Goal: Book appointment/travel/reservation

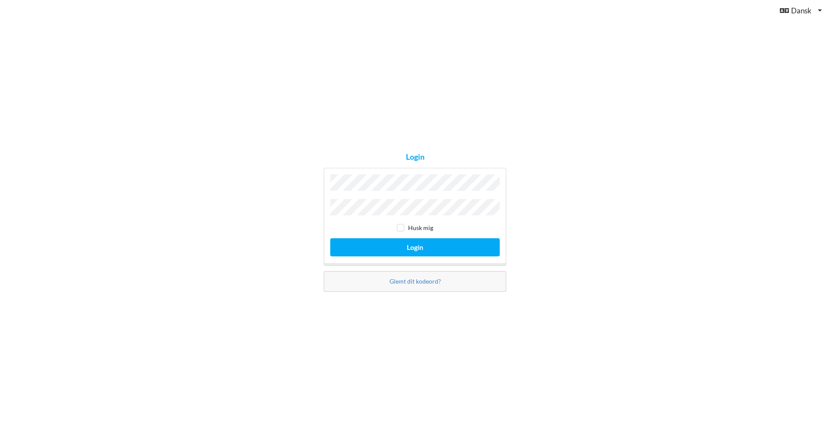
click at [330, 239] on button "Login" at bounding box center [414, 248] width 169 height 18
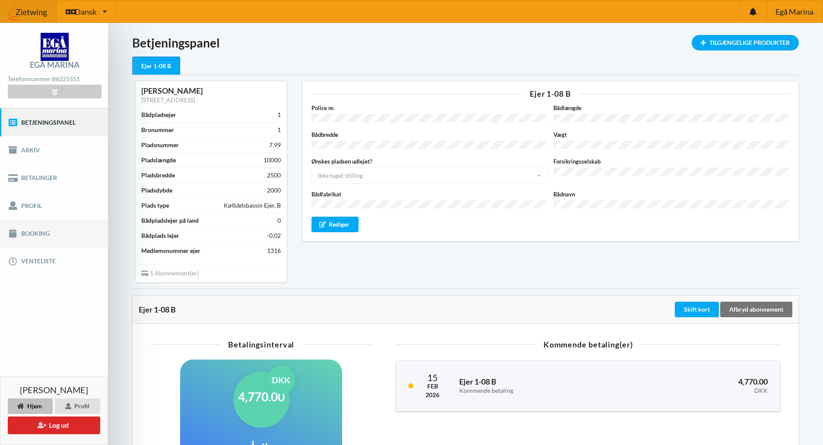
click at [51, 238] on link "Booking" at bounding box center [54, 234] width 108 height 28
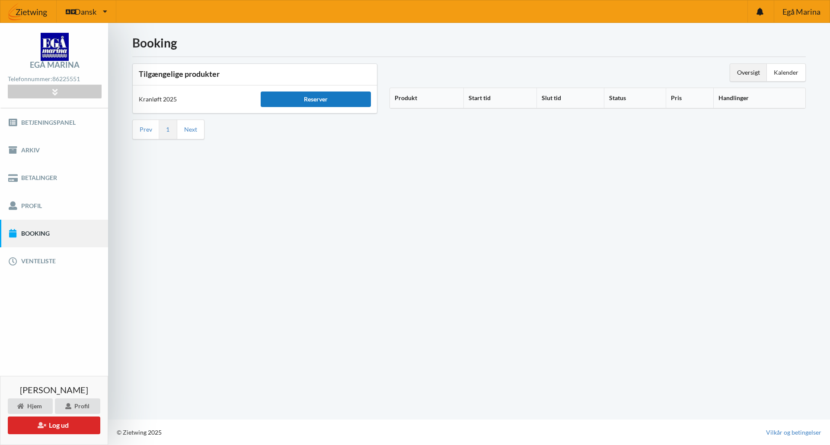
click at [313, 100] on div "Reserver" at bounding box center [316, 100] width 110 height 16
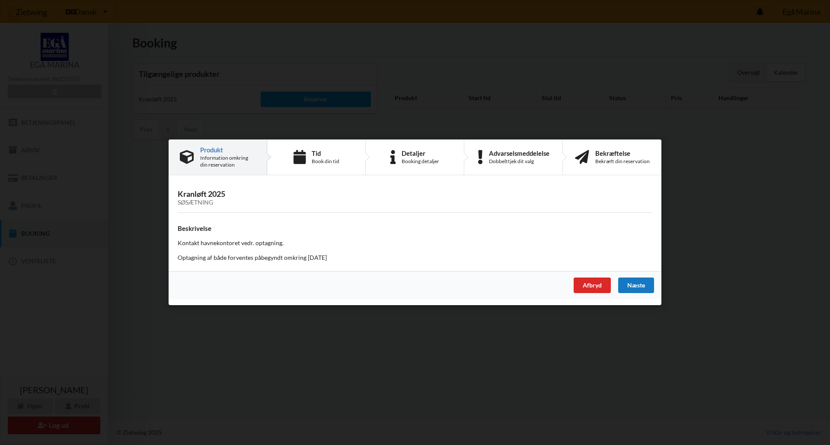
click at [638, 285] on div "Næste" at bounding box center [636, 286] width 36 height 16
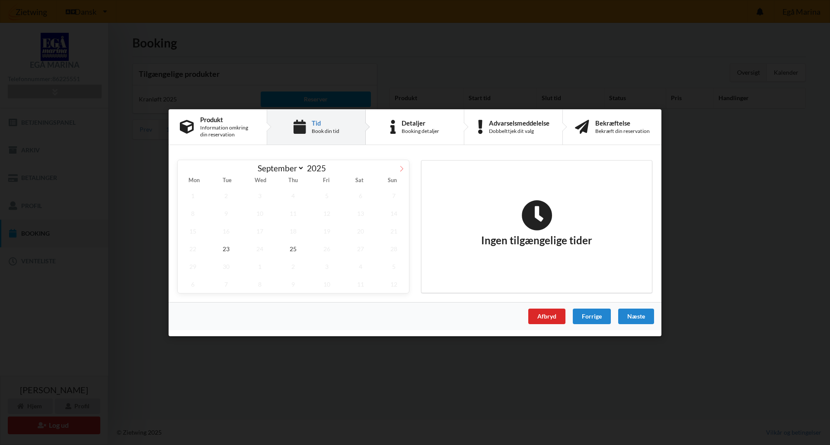
click at [397, 172] on span at bounding box center [401, 167] width 15 height 15
select select "9"
click at [195, 230] on span "13" at bounding box center [193, 231] width 30 height 18
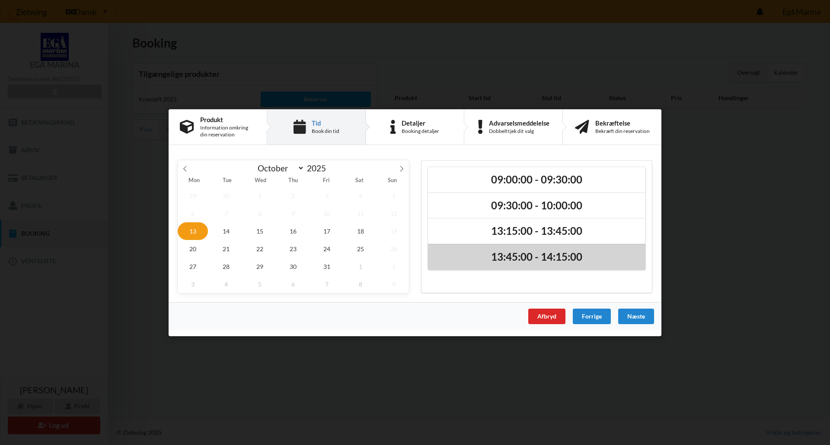
click at [522, 256] on h2 "13:45:00 - 14:15:00" at bounding box center [536, 257] width 205 height 13
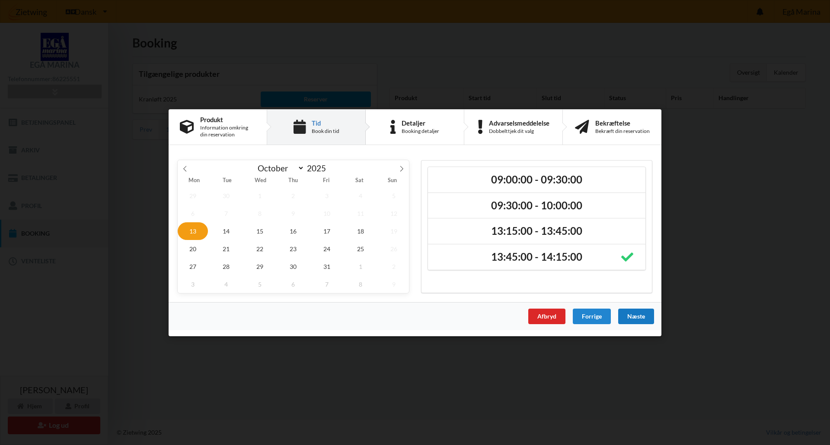
click at [629, 319] on div "Næste" at bounding box center [636, 316] width 36 height 16
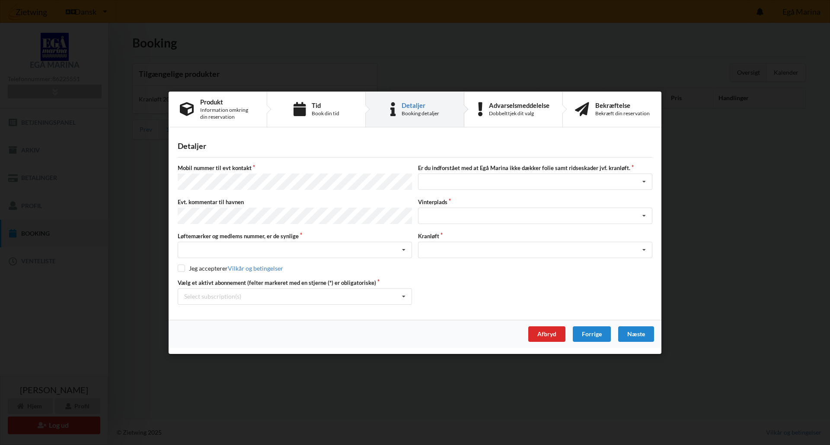
click at [200, 207] on div "Evt. kommentar til havnen" at bounding box center [295, 212] width 240 height 28
click at [218, 250] on div "Nej, jeg kontakter havnekontoret inden løftet Ja, mine mærker er synlige og int…" at bounding box center [295, 250] width 234 height 16
click at [242, 281] on div "Ja, mine mærker er synlige og intakte" at bounding box center [294, 282] width 233 height 16
click at [205, 270] on div "Jeg accepterer Vilkår og betingelser" at bounding box center [415, 268] width 474 height 9
click at [212, 267] on label "Jeg accepterer Vilkår og betingelser" at bounding box center [230, 268] width 105 height 7
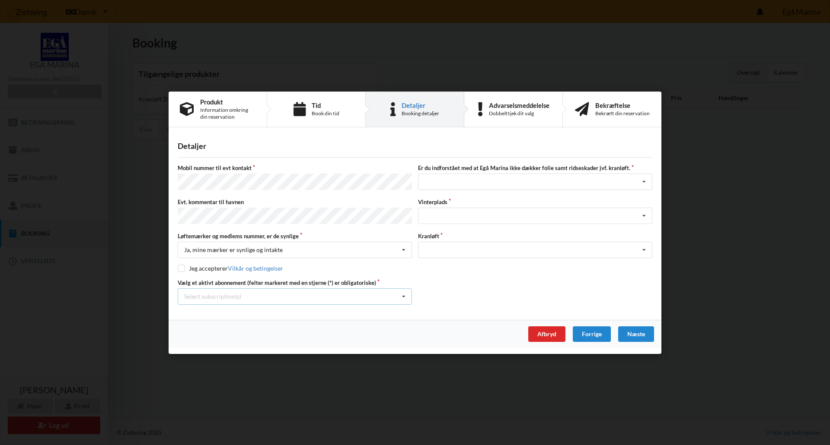
click at [248, 294] on div "Select subscription(s) * Ejer 1-08 B" at bounding box center [295, 296] width 234 height 16
click at [232, 307] on div "* Ejer 1-08 B" at bounding box center [294, 312] width 233 height 16
click at [514, 180] on div "Jeg har tæpper med og tager selv ansvaret for eventuelle folie samt ridseskader…" at bounding box center [535, 182] width 234 height 16
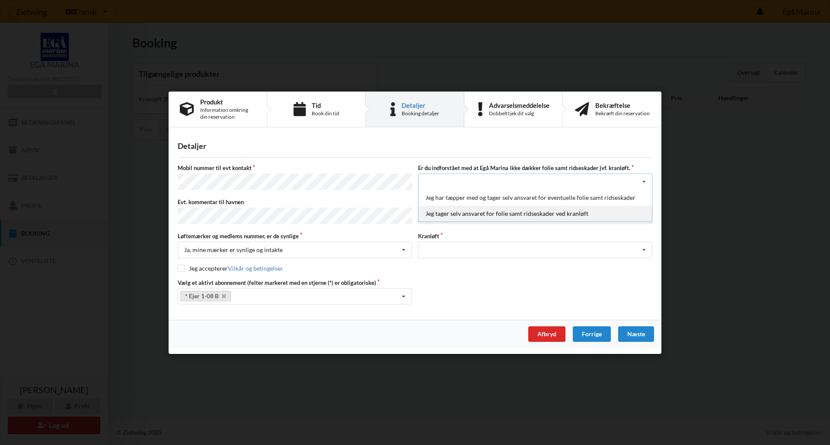
click at [514, 213] on div "Jeg tager selv ansvaret for folie samt ridseskader ved kranløft" at bounding box center [534, 214] width 233 height 16
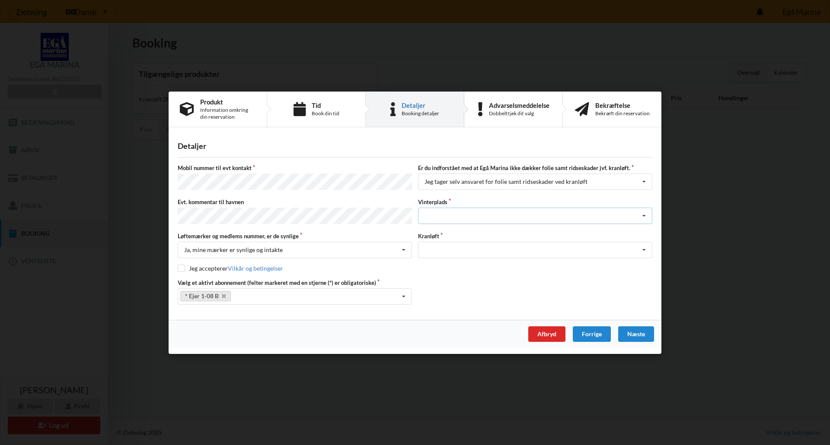
click at [461, 211] on div "Landplads nr. 1 Landplads nr. 2 Landplads nr.3 Landplads nr. 4 Landplads nr. 5 …" at bounding box center [535, 216] width 234 height 16
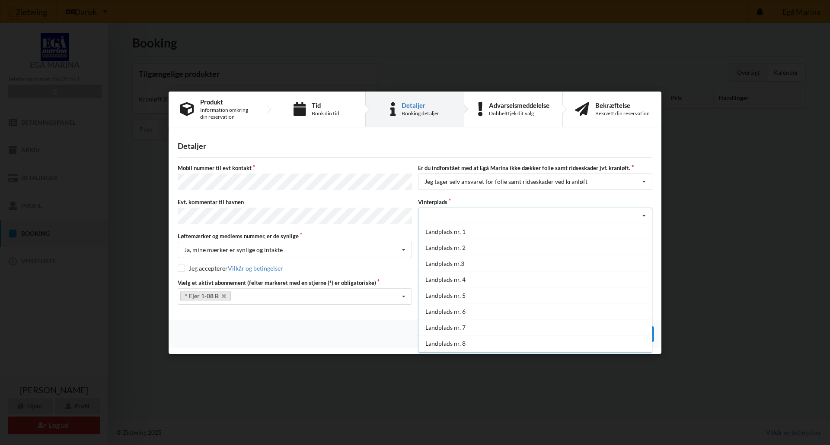
click at [459, 205] on label "Vinterplads" at bounding box center [535, 202] width 234 height 8
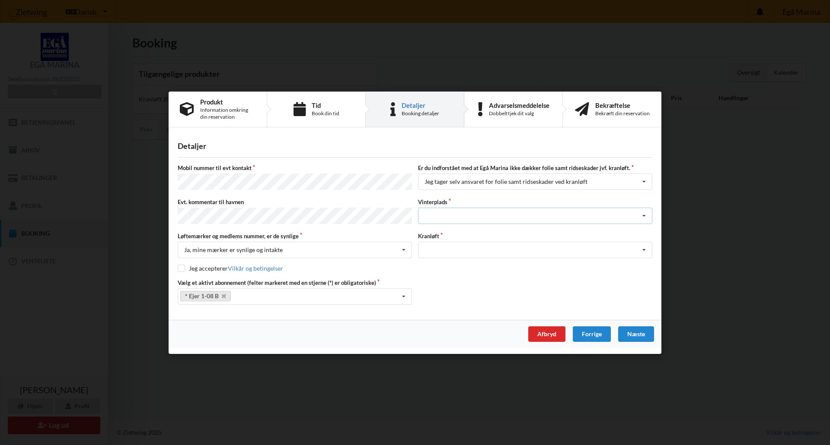
click at [458, 216] on div "Landplads nr. 1 Landplads nr. 2 Landplads nr.3 Landplads nr. 4 Landplads nr. 5 …" at bounding box center [535, 216] width 234 height 16
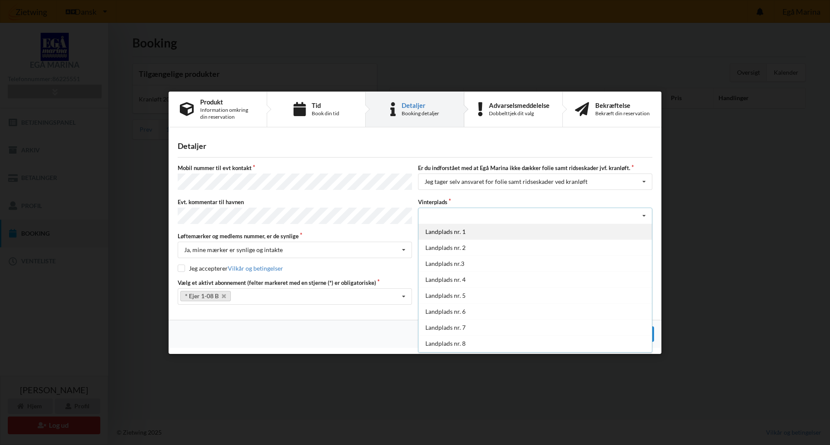
click at [452, 226] on div "Landplads nr. 1" at bounding box center [534, 232] width 233 height 16
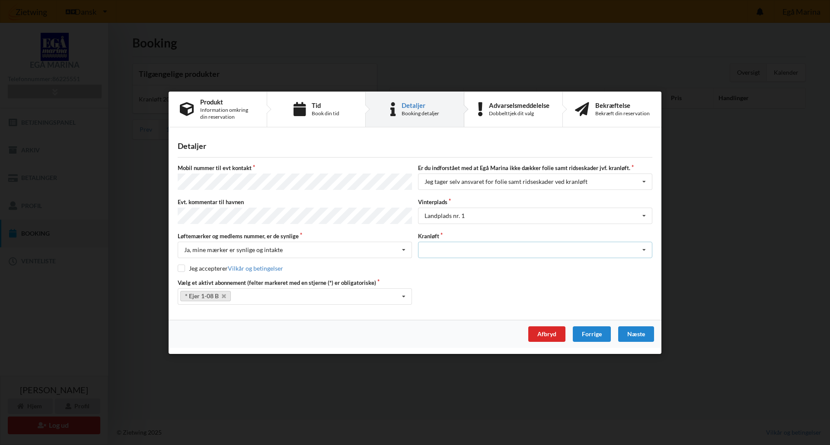
click at [459, 251] on div "Optagning" at bounding box center [535, 250] width 234 height 16
click at [461, 263] on div "Optagning" at bounding box center [534, 266] width 233 height 16
click at [637, 331] on div "Næste" at bounding box center [636, 334] width 36 height 16
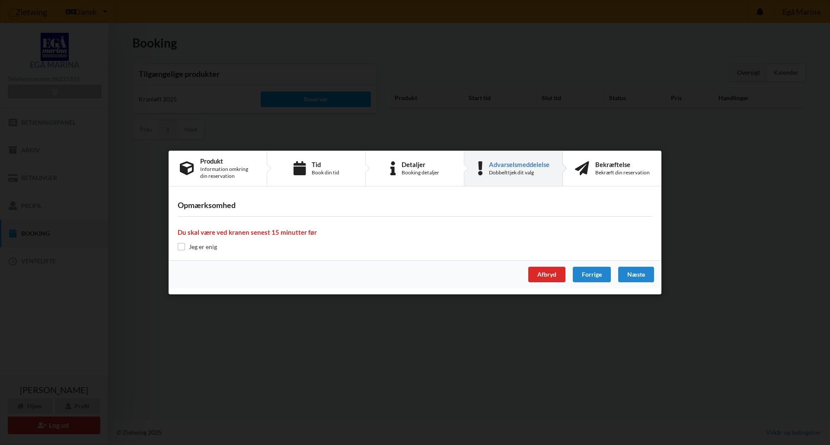
click at [188, 246] on label "Jeg er enig" at bounding box center [197, 246] width 39 height 7
click at [181, 247] on input "checkbox" at bounding box center [181, 246] width 7 height 7
checkbox input "true"
click at [646, 278] on div "Næste" at bounding box center [636, 275] width 36 height 16
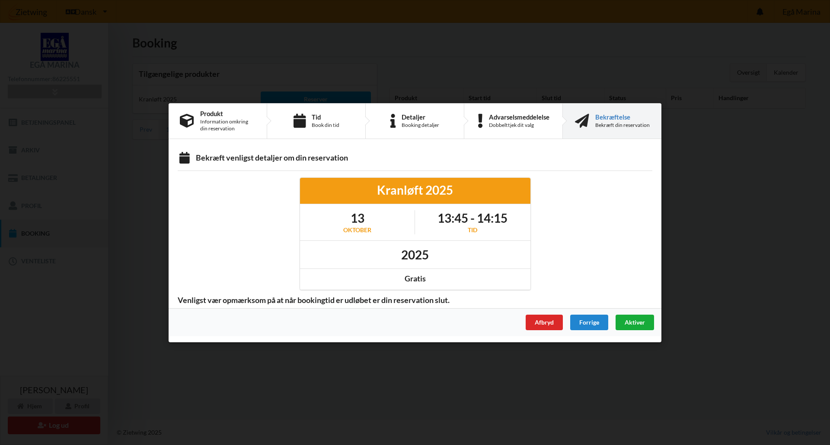
click at [633, 325] on span "Aktiver" at bounding box center [634, 321] width 20 height 7
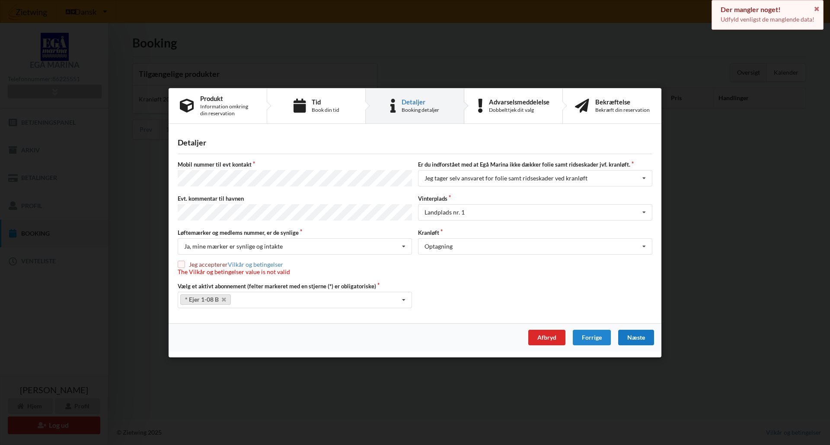
click at [188, 262] on label "Jeg accepterer Vilkår og betingelser" at bounding box center [234, 264] width 112 height 7
click at [181, 264] on input "checkbox" at bounding box center [181, 264] width 7 height 7
checkbox input "true"
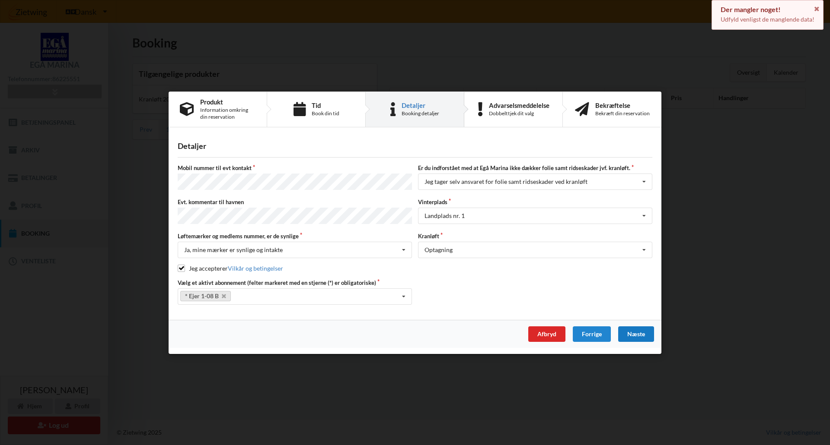
click at [629, 330] on div "Næste" at bounding box center [636, 334] width 36 height 16
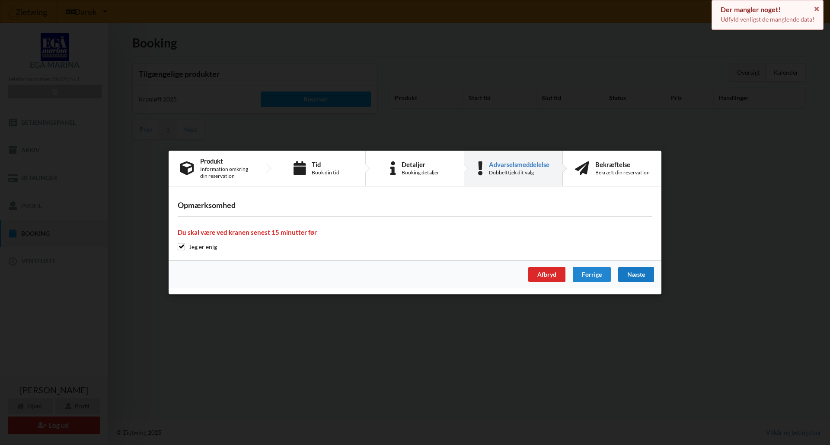
click at [637, 271] on div "Næste" at bounding box center [636, 275] width 36 height 16
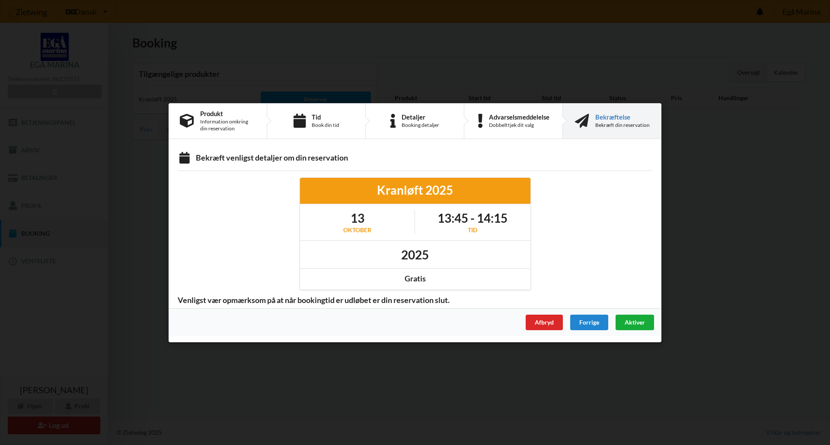
click at [628, 324] on span "Aktiver" at bounding box center [634, 321] width 20 height 7
